Goal: Browse casually: Explore the website without a specific task or goal

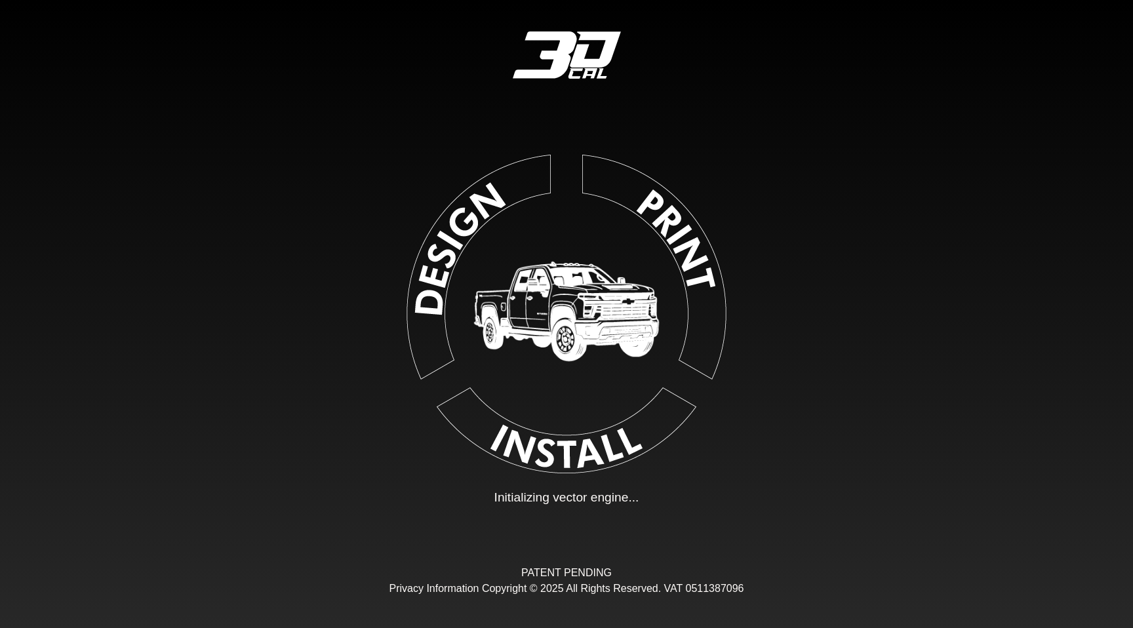
type input "**"
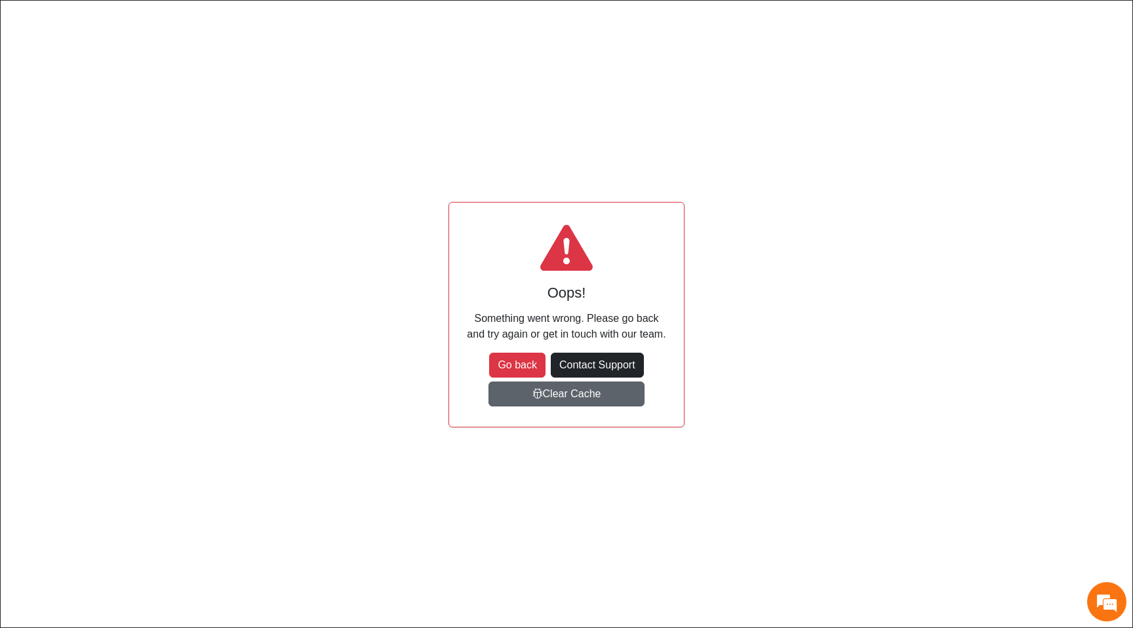
click at [568, 393] on button "Clear Cache" at bounding box center [566, 394] width 156 height 25
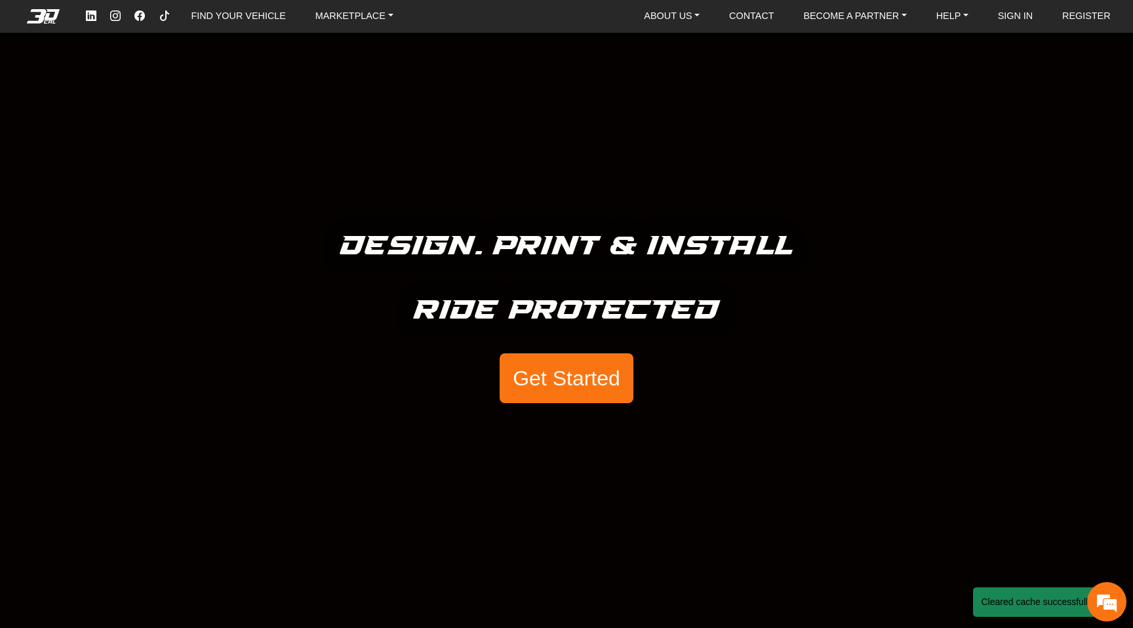
click at [592, 372] on button "Get Started" at bounding box center [567, 378] width 134 height 50
